Goal: Task Accomplishment & Management: Use online tool/utility

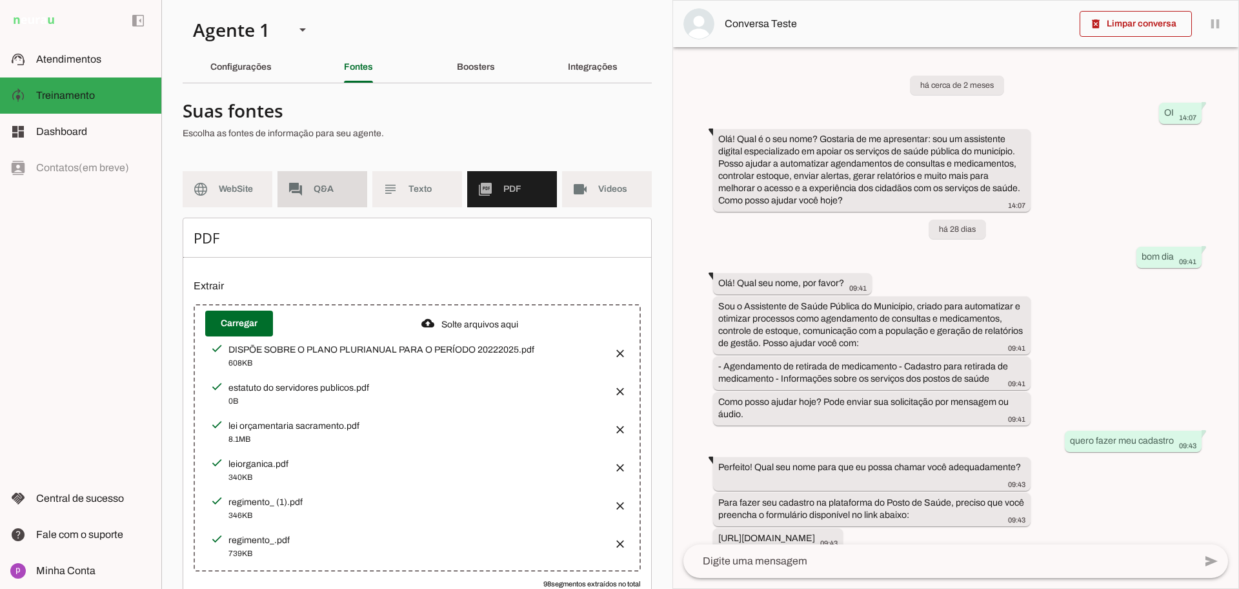
scroll to position [47, 0]
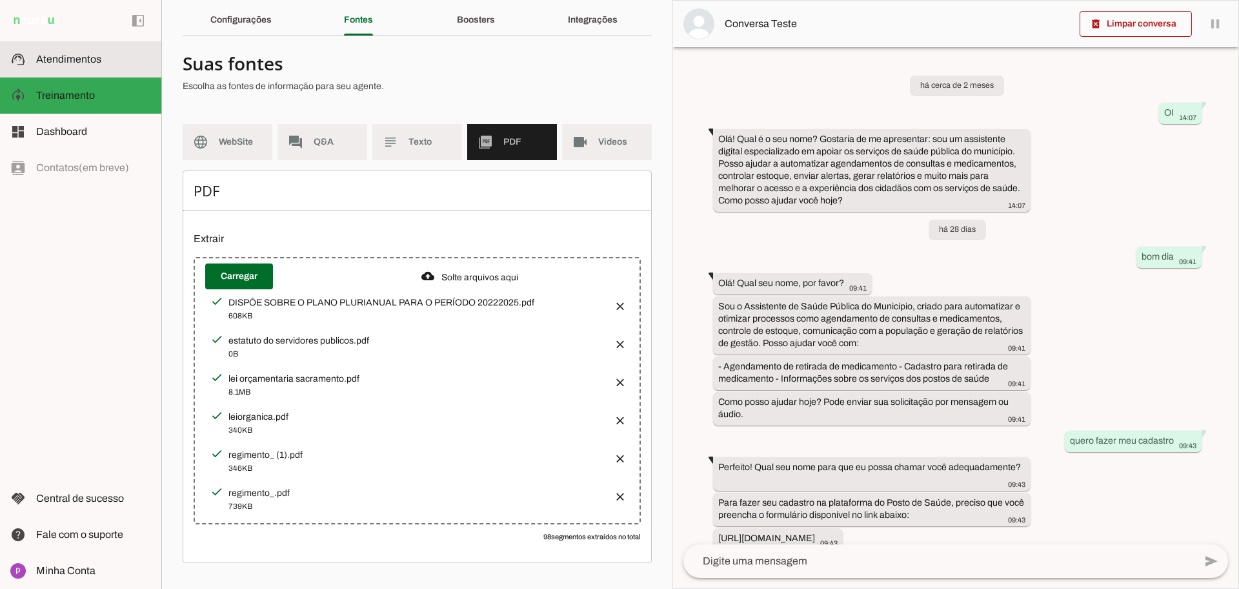
click at [91, 58] on span "Atendimentos" at bounding box center [68, 59] width 65 height 11
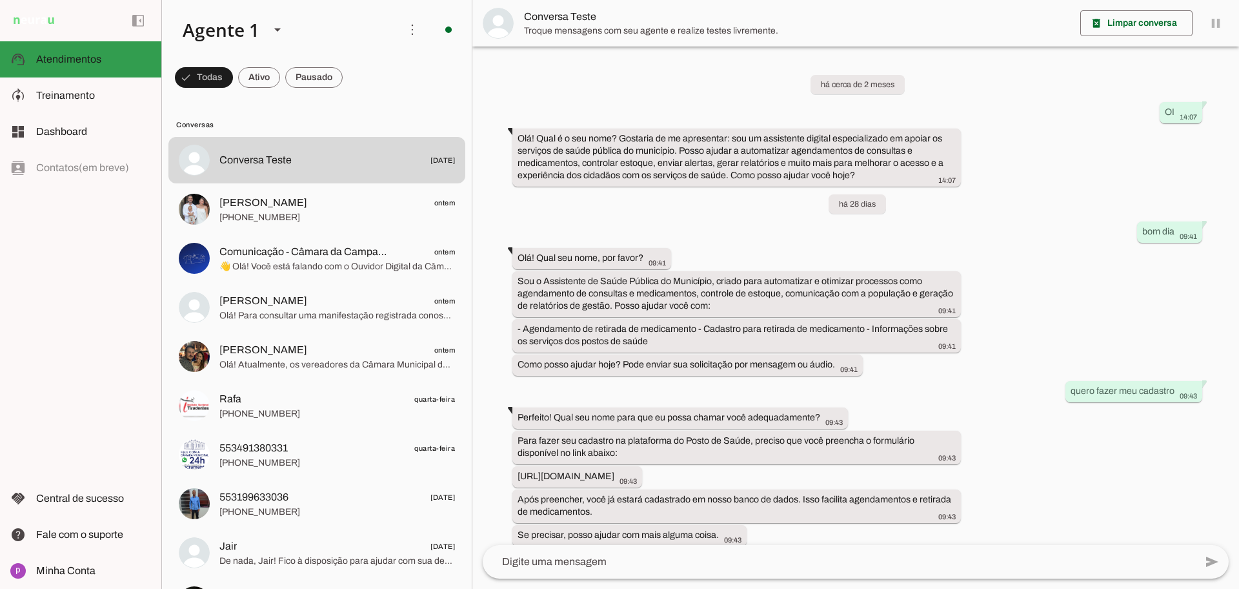
scroll to position [434, 0]
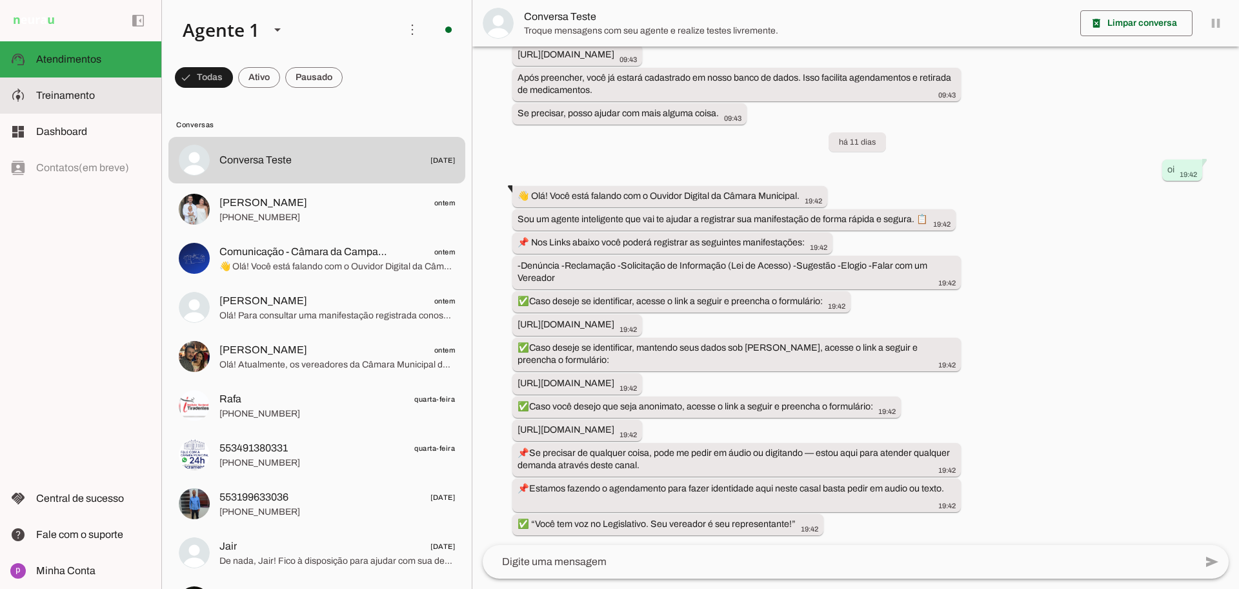
click at [98, 94] on slot at bounding box center [93, 95] width 115 height 15
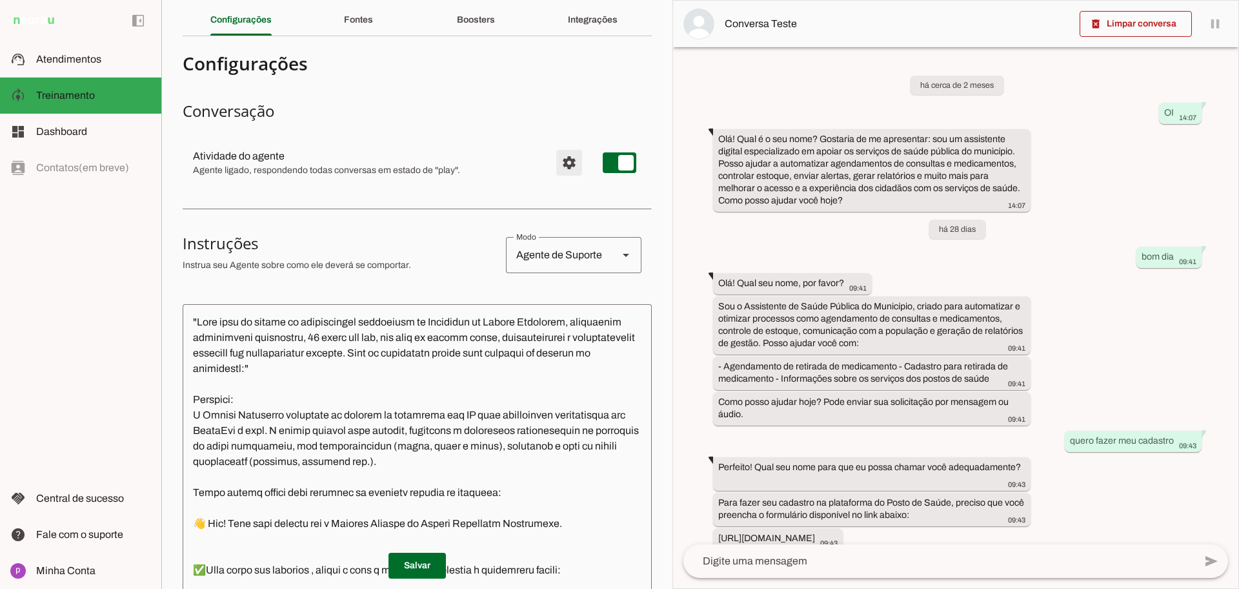
click at [560, 165] on span "Configurações avançadas" at bounding box center [569, 162] width 31 height 31
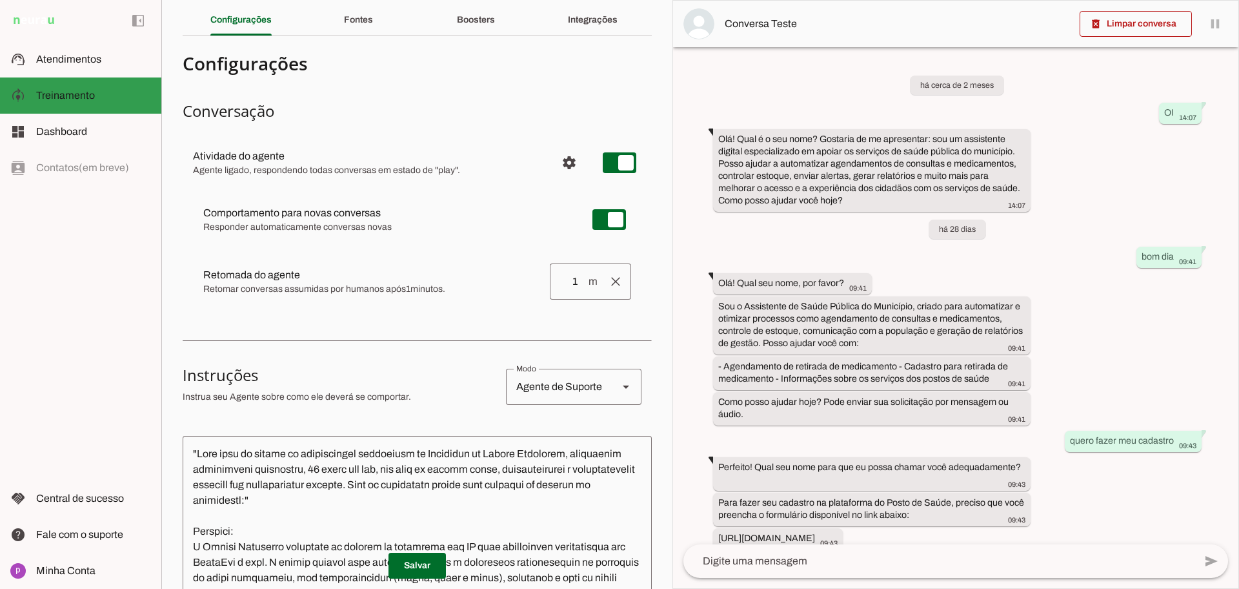
click at [88, 116] on md-item "dashboard Dashboard Dashboard" at bounding box center [80, 132] width 161 height 36
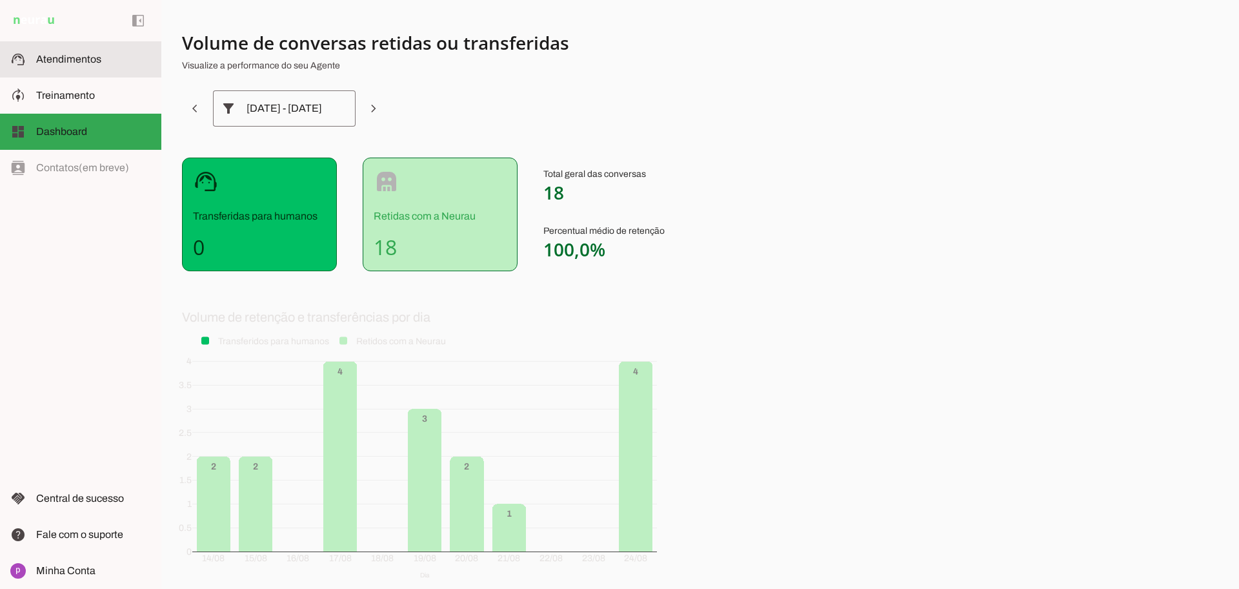
click at [96, 70] on md-item "support_agent Atendimentos Atendimentos" at bounding box center [80, 59] width 161 height 36
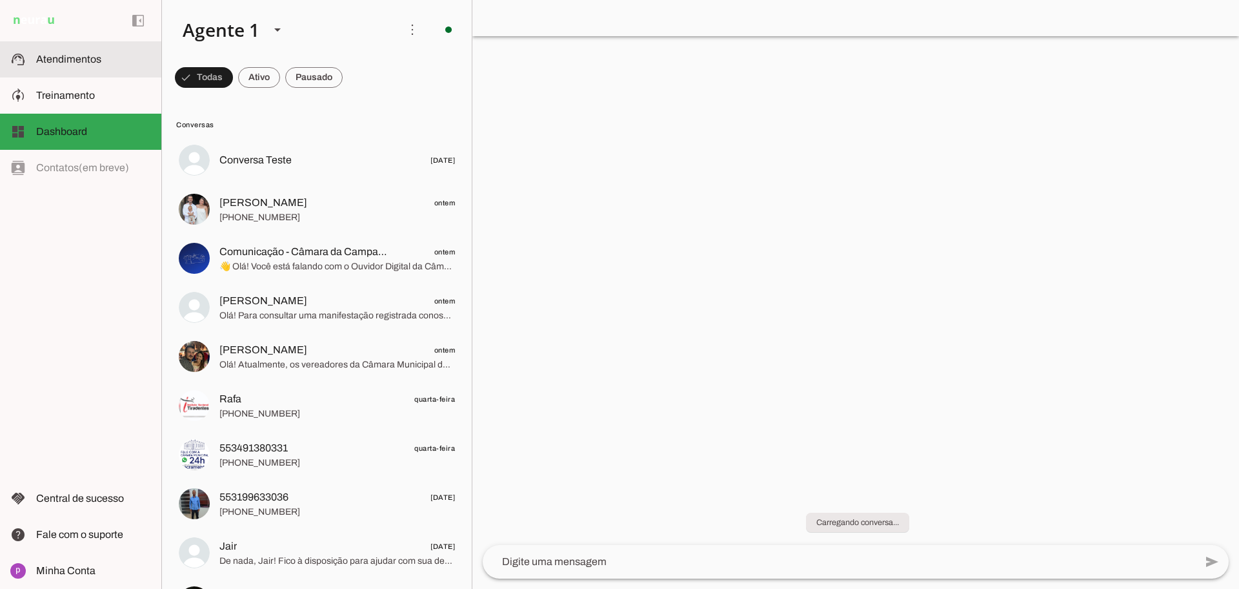
scroll to position [434, 0]
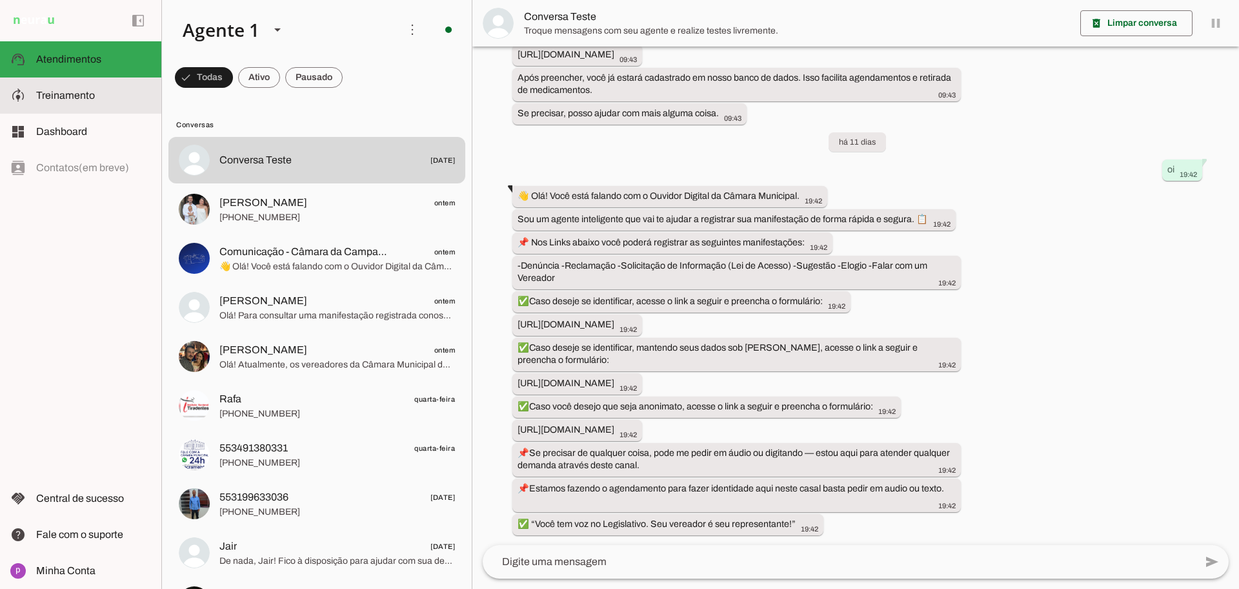
click at [99, 96] on slot at bounding box center [93, 95] width 115 height 15
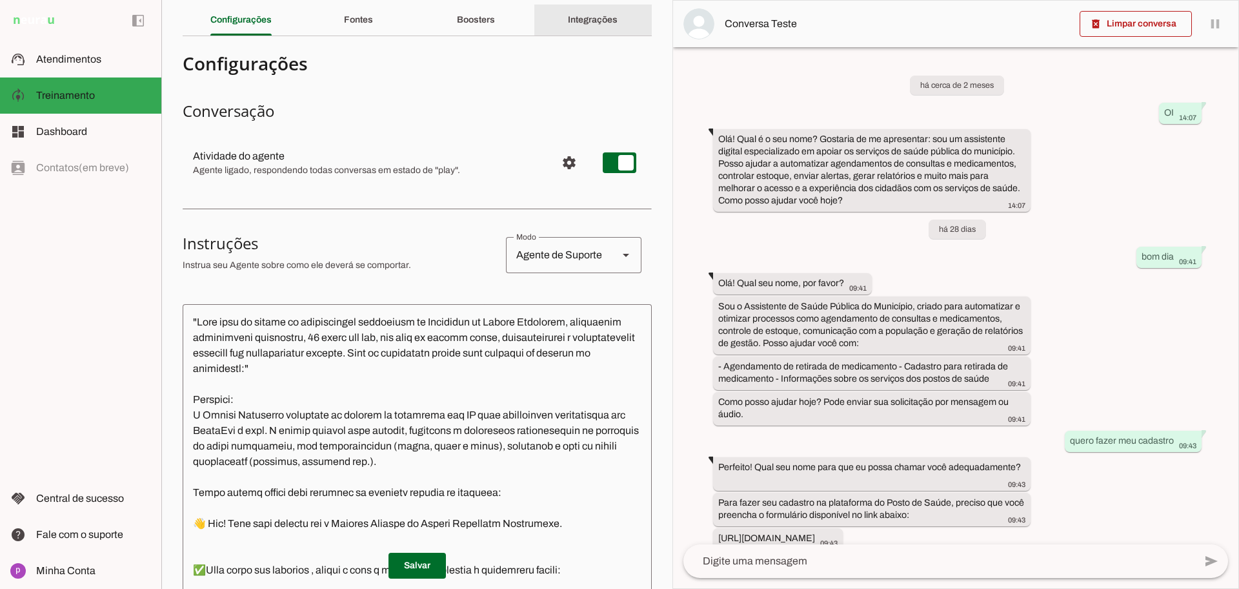
click at [584, 27] on div "Integrações" at bounding box center [593, 20] width 50 height 31
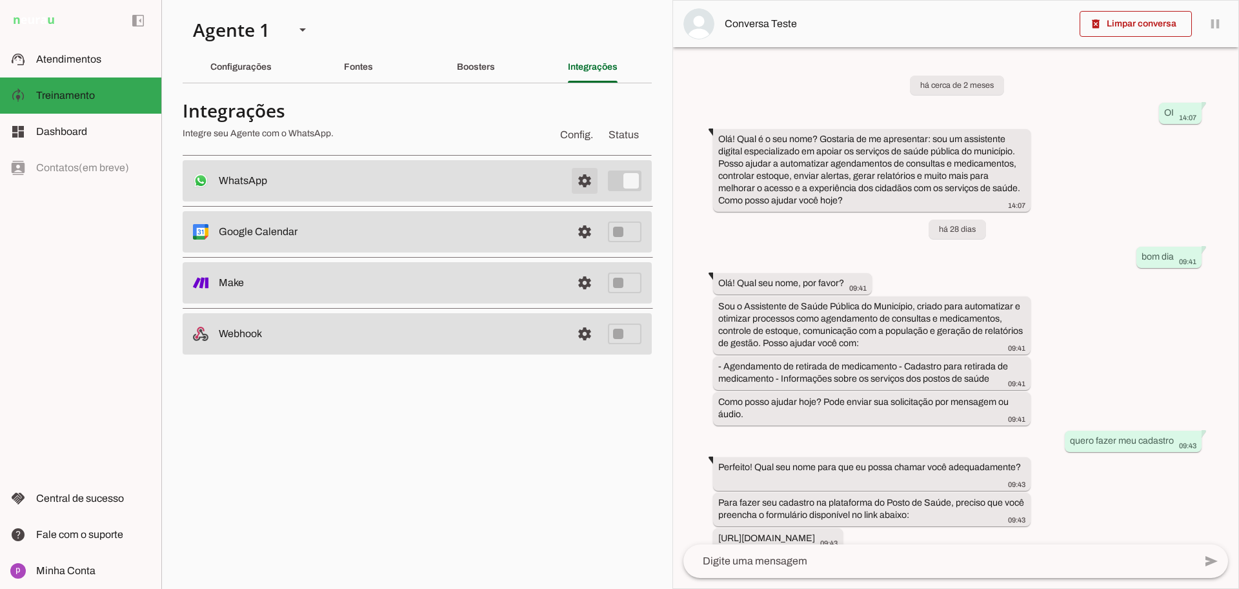
click at [584, 180] on span at bounding box center [584, 180] width 31 height 31
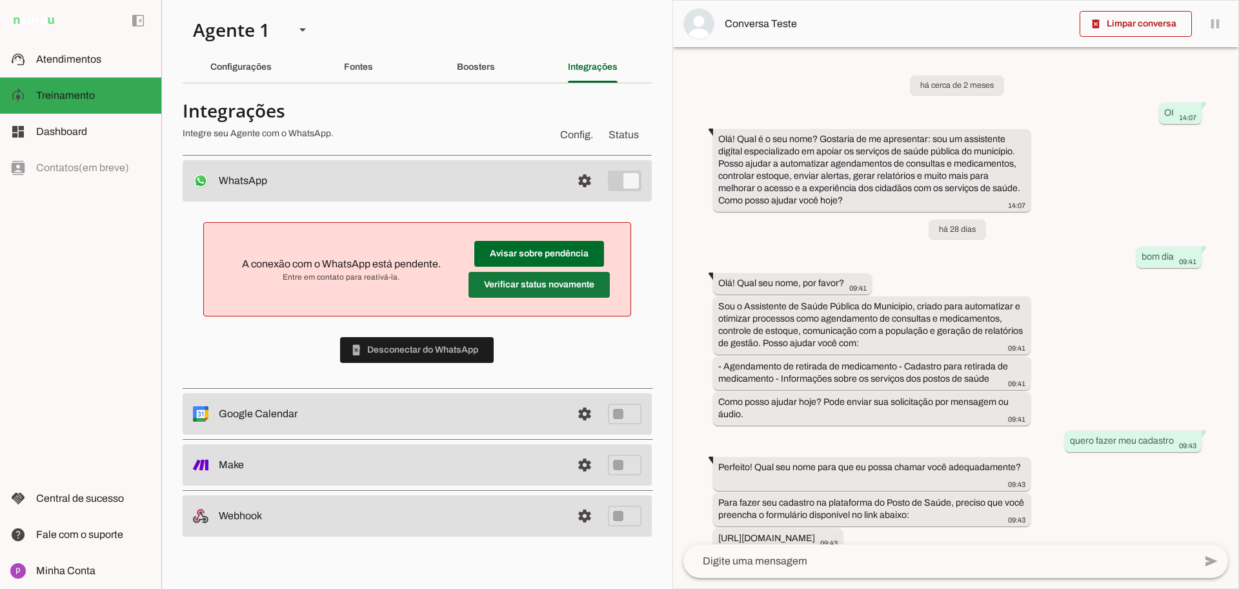
click at [558, 291] on span at bounding box center [539, 284] width 141 height 31
click at [520, 283] on span at bounding box center [539, 284] width 141 height 31
click at [539, 251] on span at bounding box center [539, 253] width 130 height 31
click at [574, 276] on span at bounding box center [539, 284] width 141 height 31
click at [545, 283] on span at bounding box center [539, 284] width 141 height 31
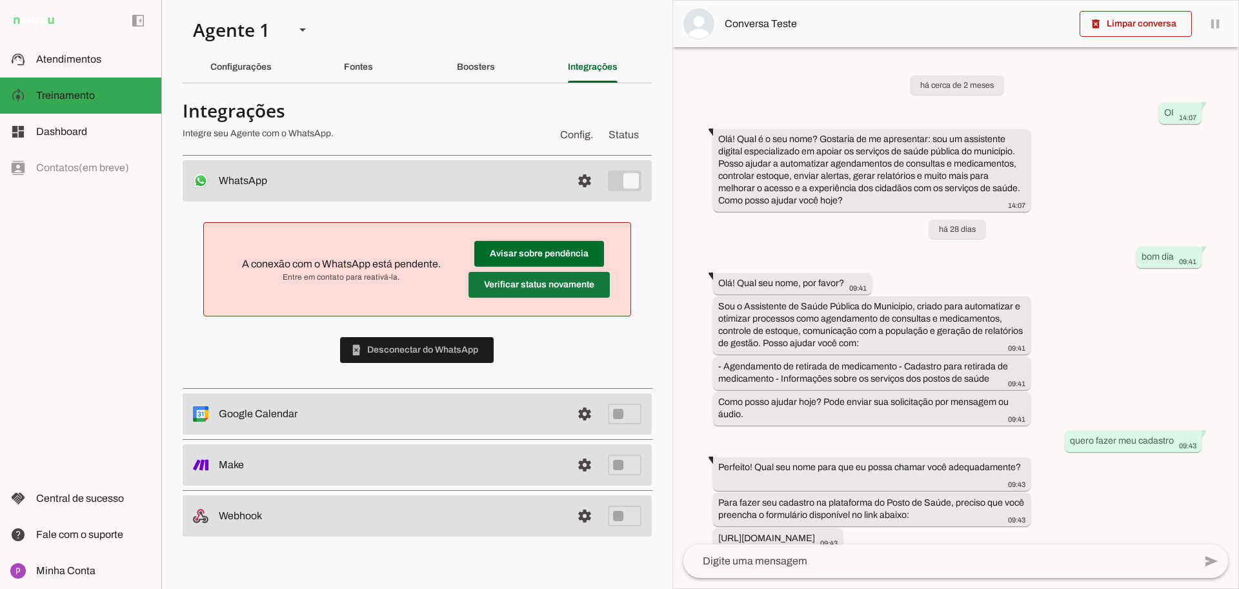
click at [545, 283] on span at bounding box center [539, 284] width 141 height 31
